Goal: Task Accomplishment & Management: Manage account settings

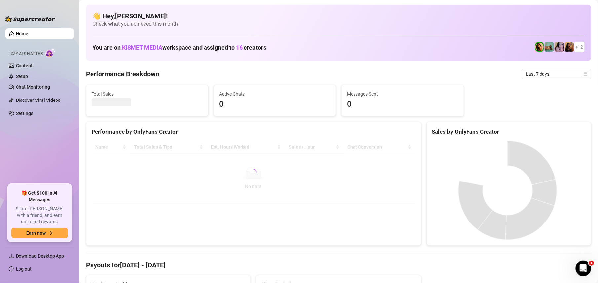
click at [16, 275] on ul "Download Desktop App Log out" at bounding box center [39, 260] width 69 height 33
click at [23, 271] on link "Log out" at bounding box center [24, 268] width 16 height 5
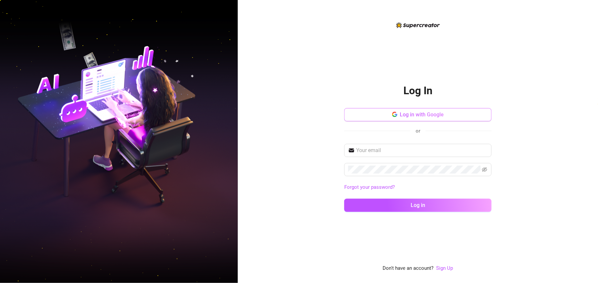
click at [421, 117] on span "Log in with Google" at bounding box center [422, 114] width 44 height 6
click at [532, 246] on div "Log In Log in with Google or Forgot your password? Log in Don't have an account…" at bounding box center [418, 141] width 360 height 283
click at [451, 119] on button "Log in with Google" at bounding box center [417, 114] width 147 height 13
